Goal: Find specific page/section: Find specific page/section

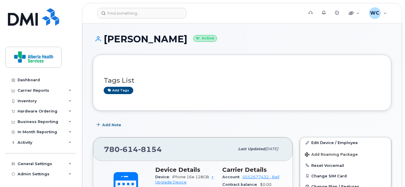
scroll to position [266, 0]
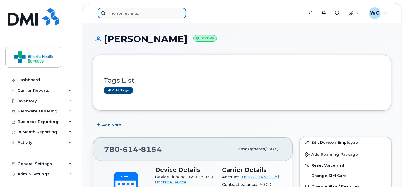
click at [136, 13] on input at bounding box center [141, 13] width 89 height 11
paste input "(780) 518-3653"
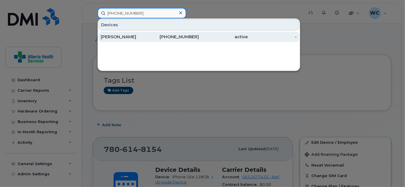
type input "(780) 518-3653"
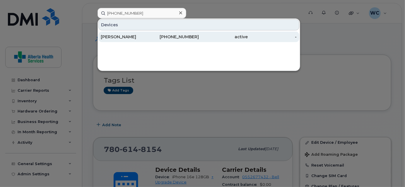
click at [142, 35] on div "[PERSON_NAME]" at bounding box center [125, 37] width 49 height 6
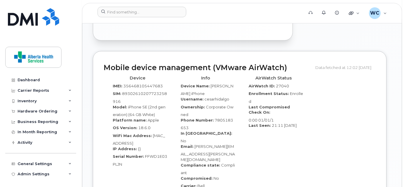
scroll to position [479, 0]
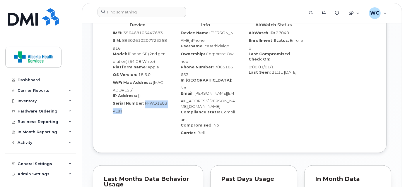
drag, startPoint x: 143, startPoint y: 93, endPoint x: 157, endPoint y: 97, distance: 15.2
click at [157, 101] on div "Serial Number: FFWD1E03PLJN" at bounding box center [137, 107] width 59 height 13
copy span "FFWD1E03PLJN"
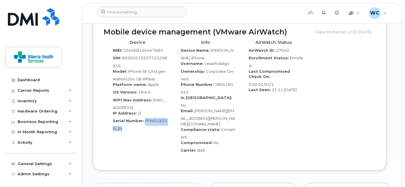
scroll to position [452, 0]
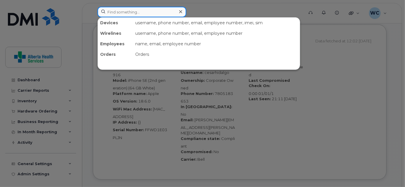
click at [130, 7] on input at bounding box center [141, 12] width 89 height 11
paste input "[PHONE_NUMBER]."
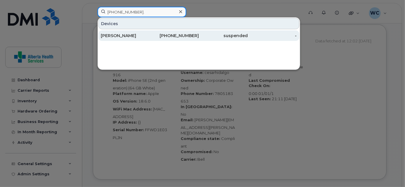
type input "780-210-4574."
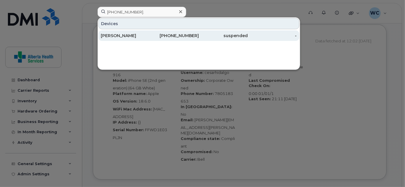
click at [150, 38] on div "Danielle Boyer" at bounding box center [174, 35] width 49 height 11
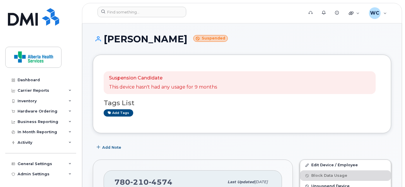
drag, startPoint x: 176, startPoint y: 37, endPoint x: 104, endPoint y: 31, distance: 71.3
copy h1 "[PERSON_NAME]"
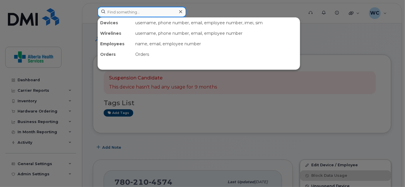
click at [137, 8] on input at bounding box center [141, 12] width 89 height 11
paste input "7802462839"
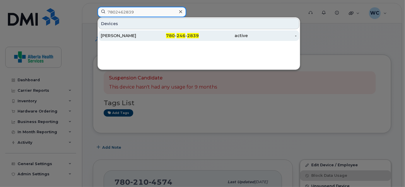
type input "7802462839"
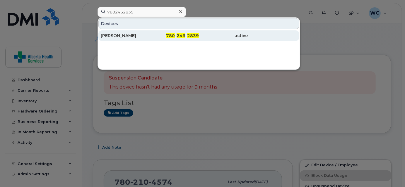
click at [144, 34] on div "[PERSON_NAME]" at bounding box center [125, 36] width 49 height 6
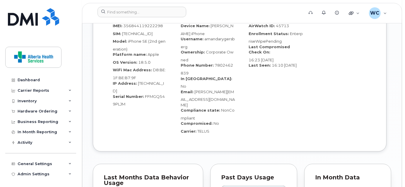
scroll to position [555, 0]
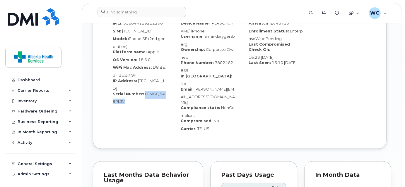
drag, startPoint x: 143, startPoint y: 87, endPoint x: 145, endPoint y: 93, distance: 5.9
click at [145, 93] on div "Serial Number: FFMGQ549PLJM" at bounding box center [137, 97] width 59 height 13
copy span "FFMGQ549PLJM"
